Goal: Navigation & Orientation: Find specific page/section

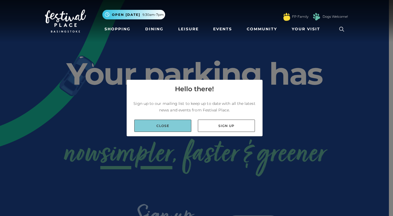
click at [168, 124] on link "Close" at bounding box center [162, 126] width 57 height 12
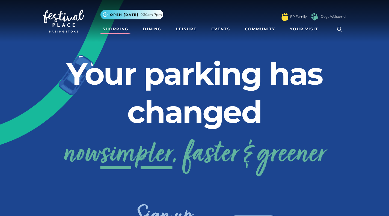
click at [127, 28] on link "Shopping" at bounding box center [116, 29] width 30 height 10
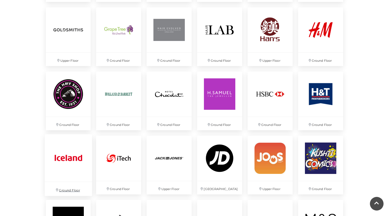
scroll to position [710, 0]
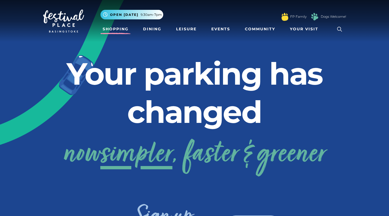
click at [124, 31] on link "Shopping" at bounding box center [116, 29] width 30 height 10
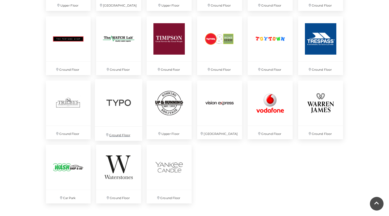
scroll to position [1530, 0]
